Goal: Task Accomplishment & Management: Manage account settings

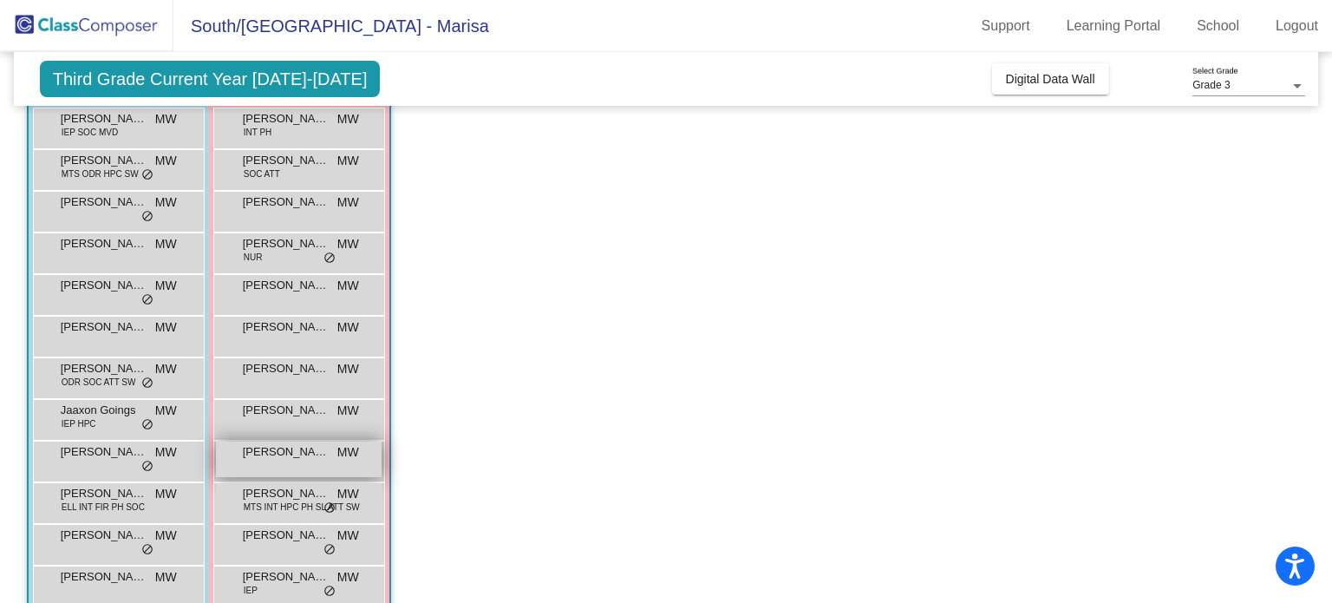
scroll to position [284, 0]
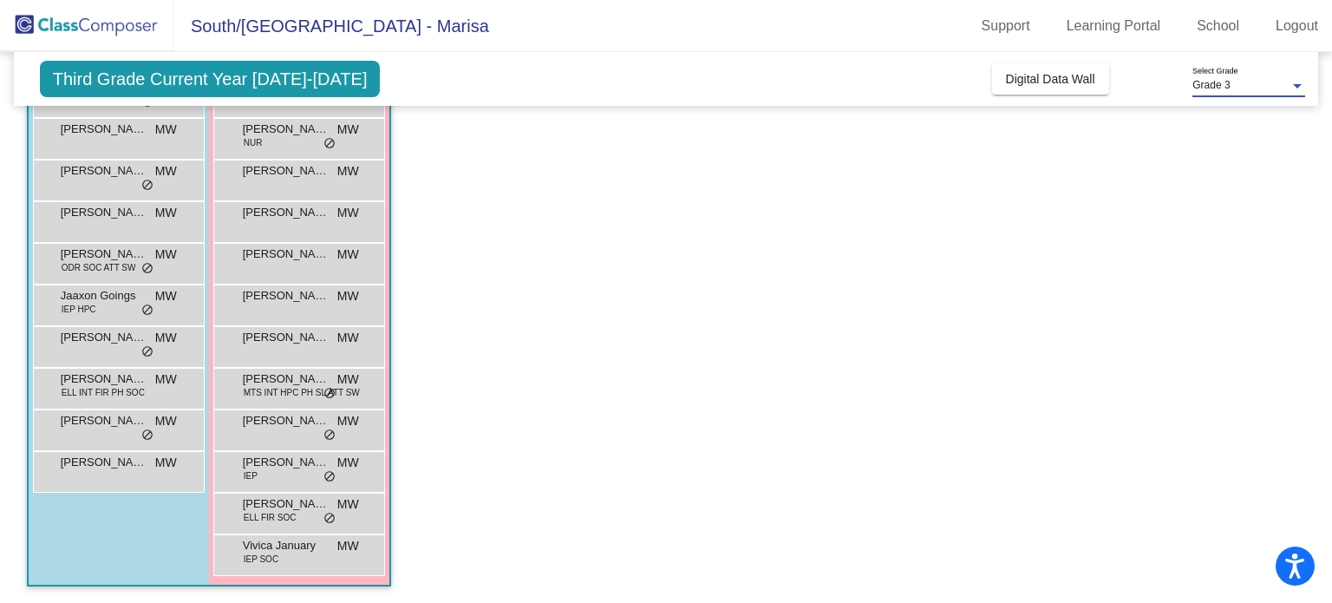
click at [1234, 87] on div "Grade 3" at bounding box center [1241, 86] width 97 height 12
click at [1138, 224] on div at bounding box center [666, 301] width 1332 height 603
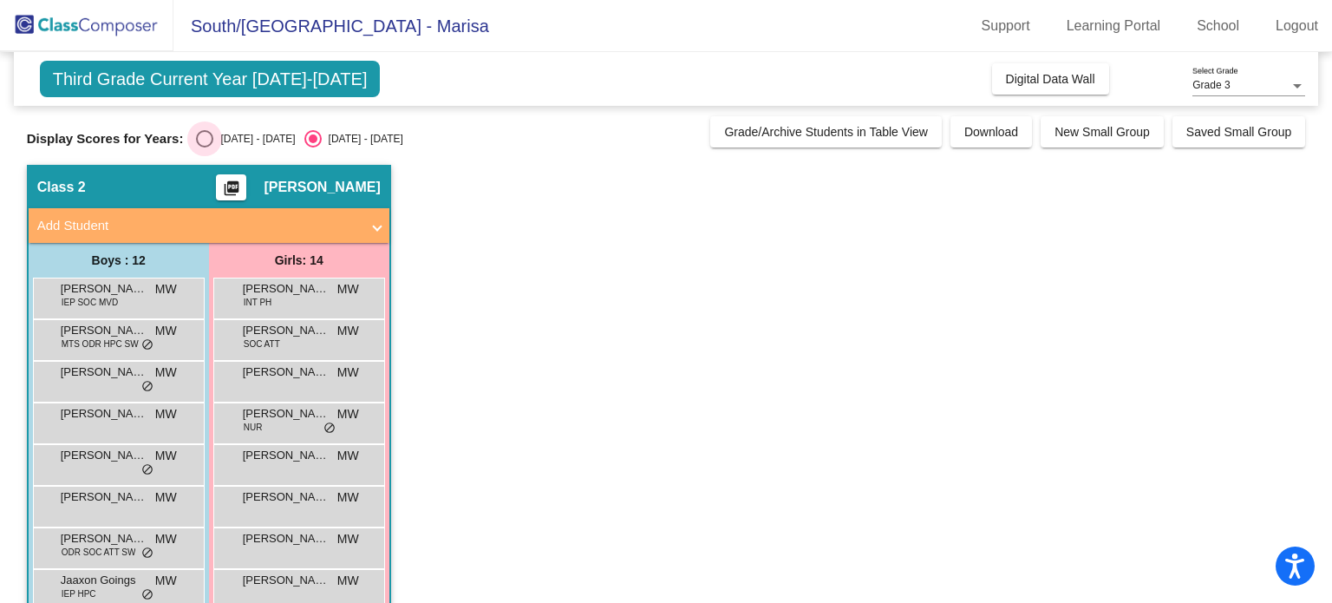
click at [202, 131] on div "Select an option" at bounding box center [204, 138] width 17 height 17
click at [204, 147] on input "[DATE] - [DATE]" at bounding box center [204, 147] width 1 height 1
radio input "true"
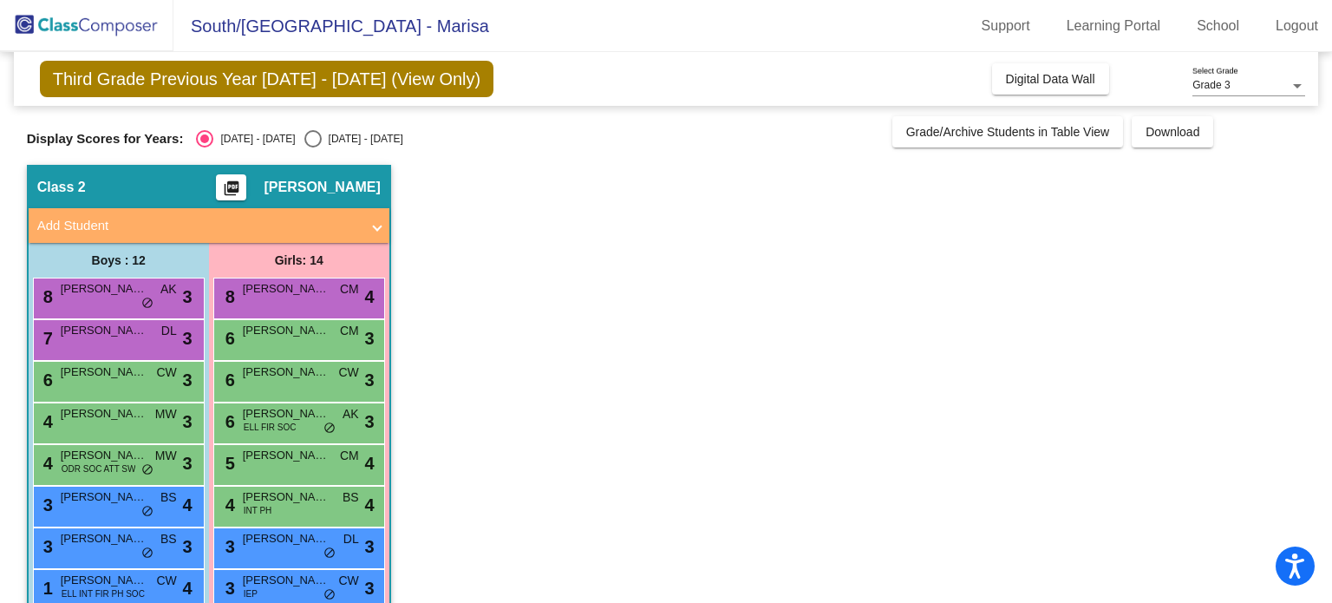
click at [304, 141] on div "Select an option" at bounding box center [312, 138] width 17 height 17
click at [312, 147] on input "[DATE] - [DATE]" at bounding box center [312, 147] width 1 height 1
radio input "true"
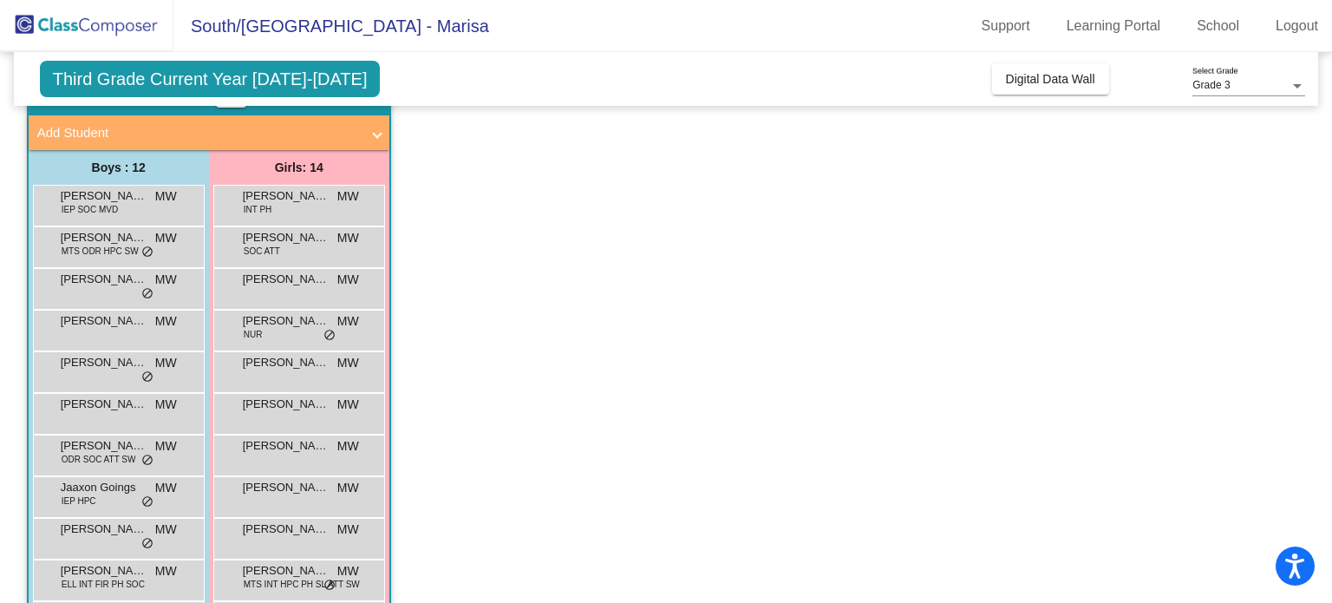
scroll to position [94, 0]
